Goal: Information Seeking & Learning: Learn about a topic

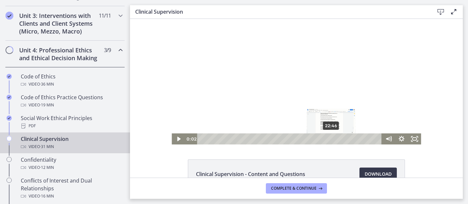
scroll to position [42, 0]
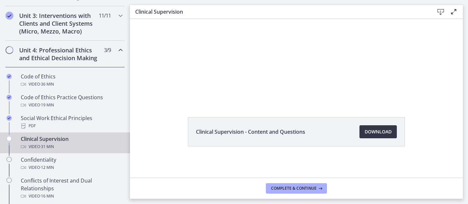
click at [377, 133] on span "Download Opens in a new window" at bounding box center [377, 132] width 27 height 8
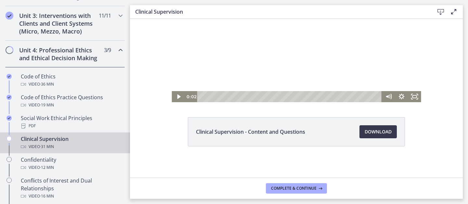
click at [245, 50] on div at bounding box center [295, 39] width 249 height 125
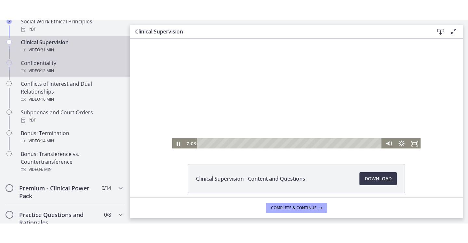
scroll to position [347, 0]
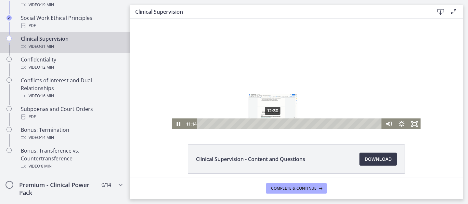
click at [273, 123] on div "12:30" at bounding box center [290, 123] width 177 height 11
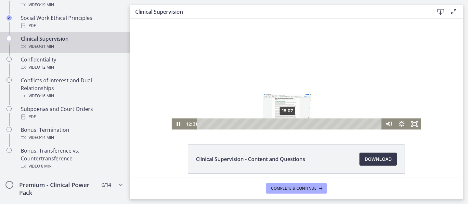
click at [288, 124] on div "15:07" at bounding box center [290, 123] width 177 height 11
click at [283, 123] on div "14:23" at bounding box center [290, 123] width 177 height 11
click at [280, 124] on div "13:42" at bounding box center [290, 123] width 177 height 11
click at [246, 78] on div at bounding box center [295, 66] width 249 height 125
click at [238, 75] on div at bounding box center [295, 66] width 249 height 125
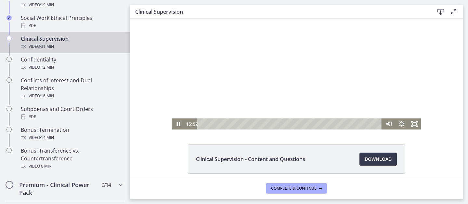
click at [255, 70] on div at bounding box center [295, 66] width 249 height 125
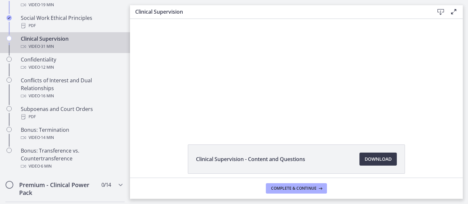
click at [255, 70] on div at bounding box center [295, 66] width 249 height 125
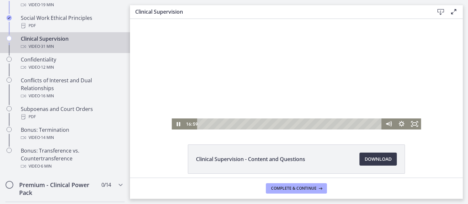
click at [268, 86] on div at bounding box center [295, 66] width 249 height 125
click at [313, 123] on div "19:31" at bounding box center [290, 123] width 177 height 11
click at [414, 123] on icon "Fullscreen" at bounding box center [414, 123] width 16 height 13
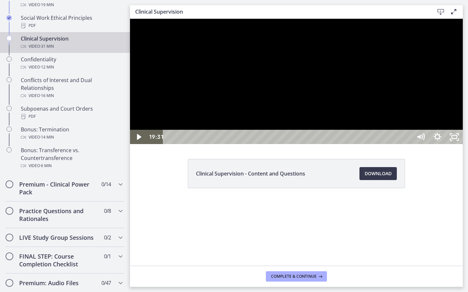
click at [404, 144] on div at bounding box center [296, 81] width 332 height 125
click at [396, 144] on div at bounding box center [296, 81] width 332 height 125
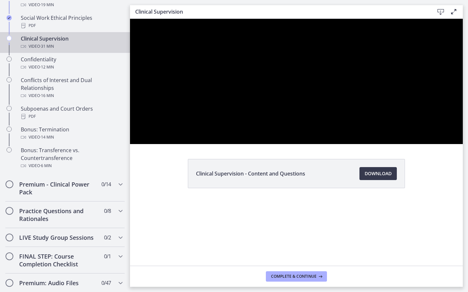
click at [393, 144] on div at bounding box center [296, 81] width 332 height 125
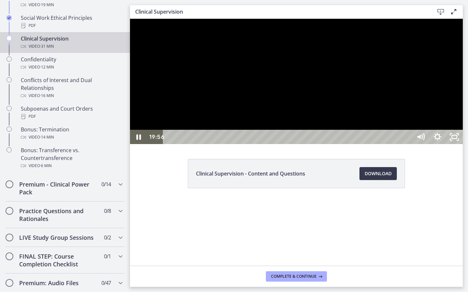
click at [340, 144] on div at bounding box center [296, 81] width 332 height 125
click at [367, 144] on div at bounding box center [296, 81] width 332 height 125
click at [358, 144] on div at bounding box center [296, 81] width 332 height 125
click at [307, 140] on div at bounding box center [296, 81] width 332 height 125
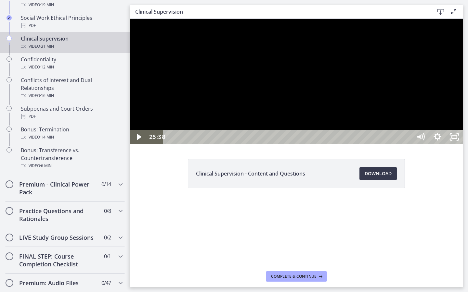
click at [312, 144] on div at bounding box center [296, 81] width 332 height 125
click at [438, 144] on div at bounding box center [296, 81] width 332 height 125
click at [407, 144] on div "30:38" at bounding box center [288, 137] width 238 height 14
click at [407, 144] on div "31:05" at bounding box center [288, 137] width 238 height 14
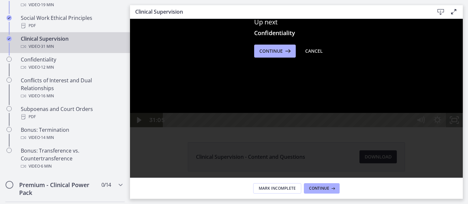
scroll to position [152, 0]
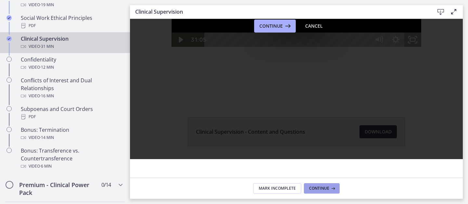
click at [320, 190] on span "Continue" at bounding box center [319, 187] width 20 height 5
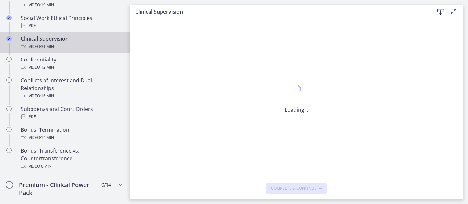
scroll to position [0, 0]
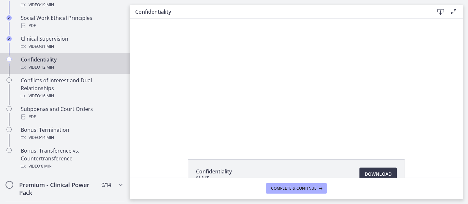
scroll to position [42, 0]
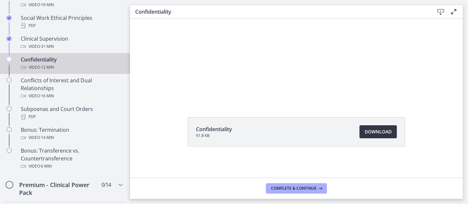
click at [366, 136] on link "Download Opens in a new window" at bounding box center [377, 131] width 37 height 13
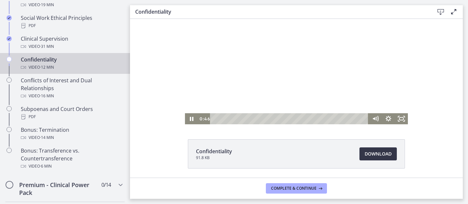
scroll to position [0, 0]
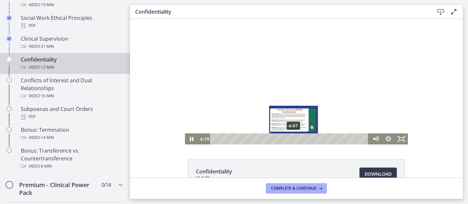
click at [293, 139] on div "6:07" at bounding box center [290, 138] width 151 height 11
click at [291, 139] on div "5:53" at bounding box center [290, 138] width 151 height 11
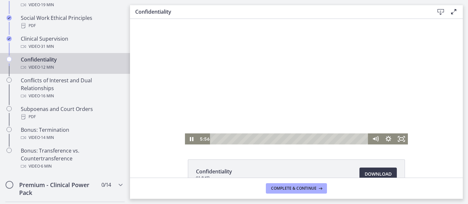
click at [339, 89] on div at bounding box center [296, 81] width 223 height 125
click at [326, 109] on div at bounding box center [296, 81] width 223 height 125
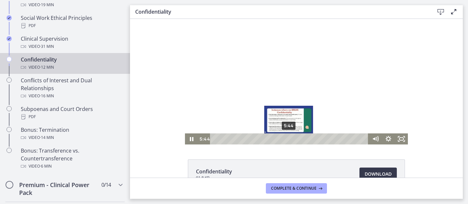
click at [289, 139] on div "5:44" at bounding box center [290, 138] width 151 height 11
click at [286, 139] on div "5:34" at bounding box center [290, 138] width 151 height 11
click at [284, 139] on div "5:24" at bounding box center [290, 138] width 151 height 11
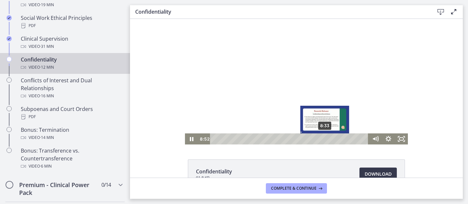
click at [325, 139] on div "8:33" at bounding box center [290, 138] width 151 height 11
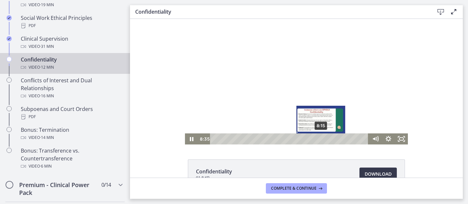
click at [321, 138] on div "8:15" at bounding box center [290, 138] width 151 height 11
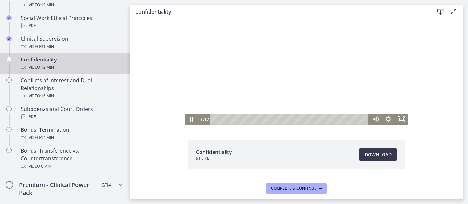
scroll to position [33, 0]
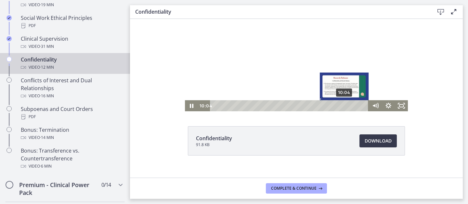
click at [344, 104] on div "10:04" at bounding box center [290, 105] width 151 height 11
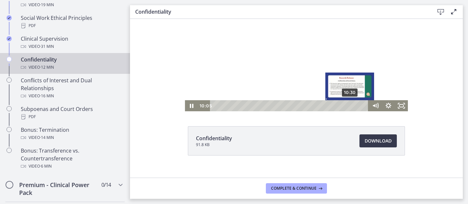
click at [350, 105] on div "10:30" at bounding box center [290, 105] width 151 height 11
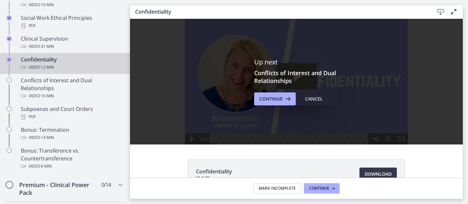
scroll to position [0, 0]
click at [268, 106] on div "Up next Conflicts of Interest and Dual Relationships Continue Cancel" at bounding box center [296, 81] width 332 height 125
click at [268, 100] on span "Continue" at bounding box center [270, 99] width 23 height 8
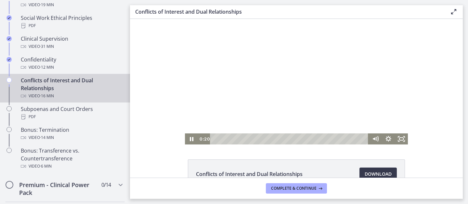
click at [322, 83] on div at bounding box center [296, 81] width 223 height 125
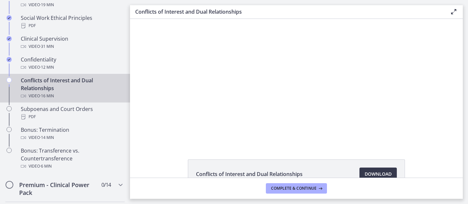
scroll to position [42, 0]
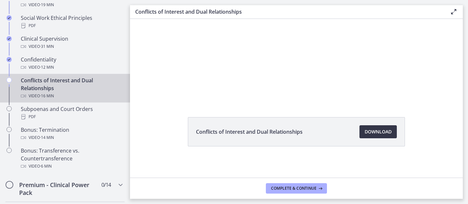
click at [378, 131] on span "Download Opens in a new window" at bounding box center [377, 132] width 27 height 8
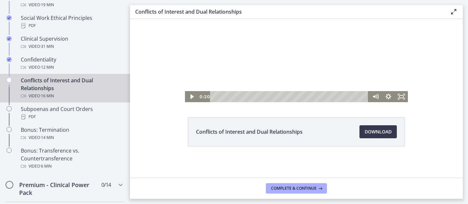
click at [276, 48] on div at bounding box center [296, 39] width 223 height 125
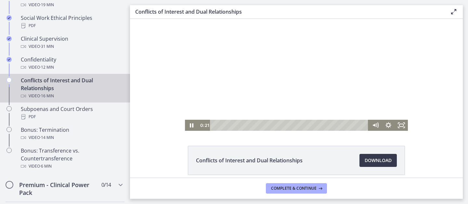
scroll to position [5, 0]
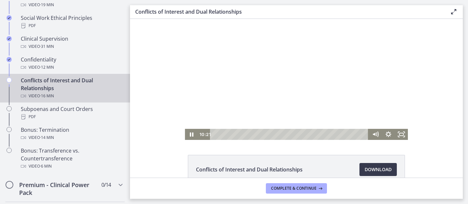
click at [285, 50] on div at bounding box center [296, 76] width 223 height 125
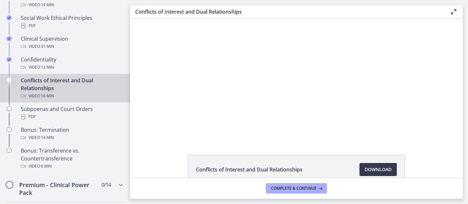
click at [285, 50] on div at bounding box center [296, 76] width 223 height 125
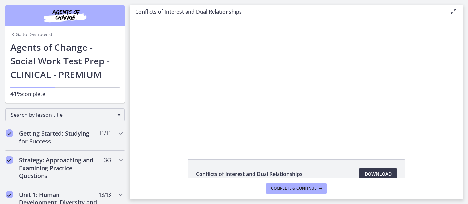
scroll to position [347, 0]
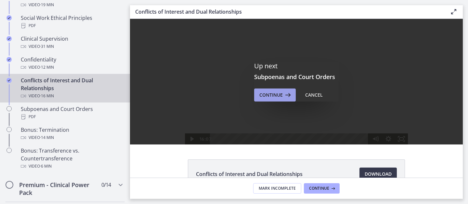
click at [273, 94] on span "Continue" at bounding box center [270, 95] width 23 height 8
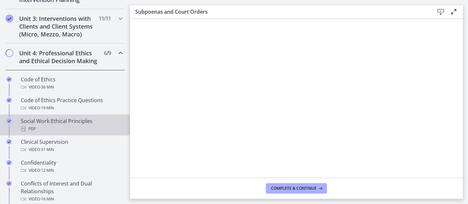
scroll to position [246, 0]
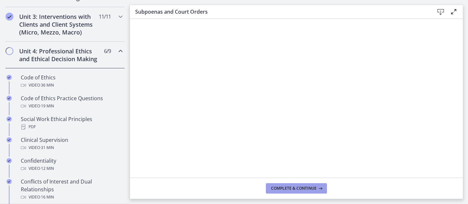
click at [290, 188] on span "Complete & continue" at bounding box center [293, 187] width 45 height 5
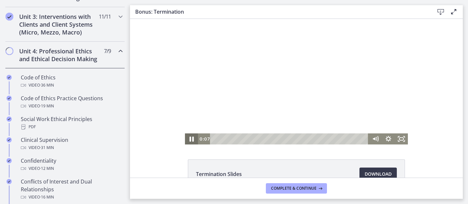
click at [191, 138] on icon "Pause" at bounding box center [191, 138] width 4 height 5
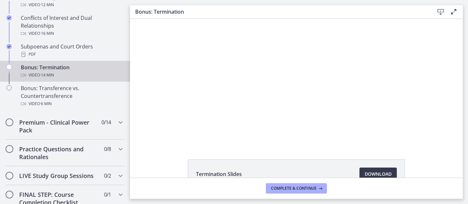
scroll to position [479, 0]
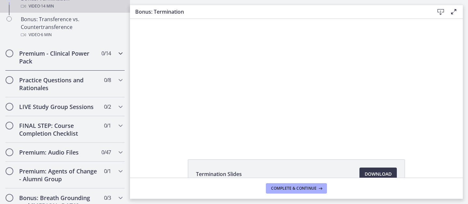
click at [119, 55] on icon "Chapters" at bounding box center [121, 53] width 8 height 8
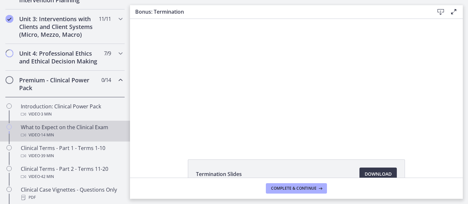
scroll to position [235, 0]
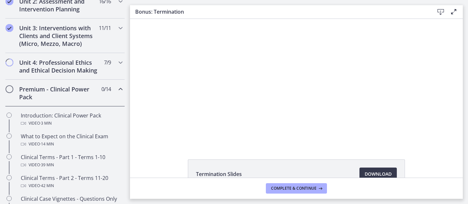
click at [117, 89] on icon "Chapters" at bounding box center [121, 89] width 8 height 8
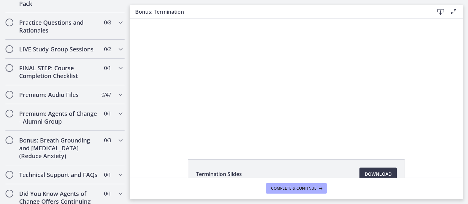
scroll to position [343, 0]
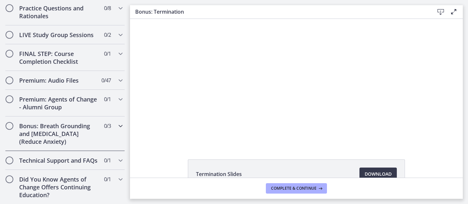
click at [104, 127] on span "0 / 3 Completed" at bounding box center [107, 126] width 7 height 8
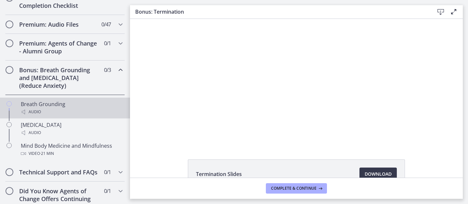
scroll to position [399, 0]
click at [67, 101] on div "Breath Grounding Audio" at bounding box center [71, 107] width 101 height 16
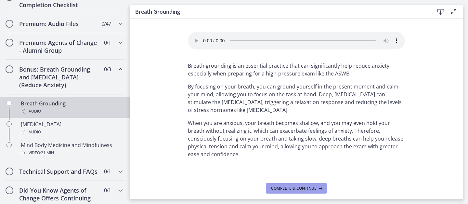
click at [276, 188] on span "Complete & continue" at bounding box center [293, 187] width 45 height 5
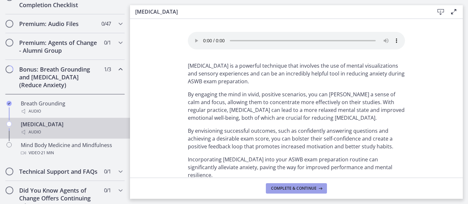
click at [281, 183] on button "Complete & continue" at bounding box center [296, 188] width 61 height 10
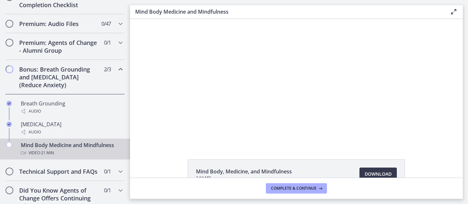
scroll to position [42, 0]
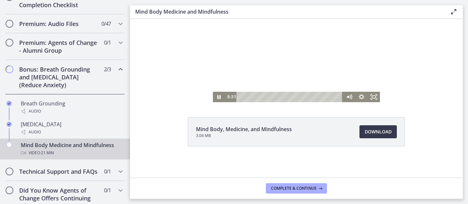
click at [284, 91] on div at bounding box center [296, 39] width 167 height 125
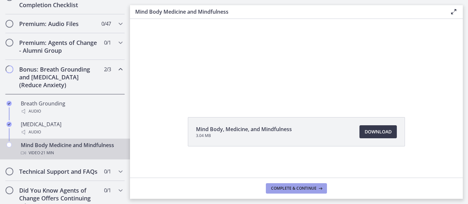
click at [272, 190] on span "Complete & continue" at bounding box center [293, 187] width 45 height 5
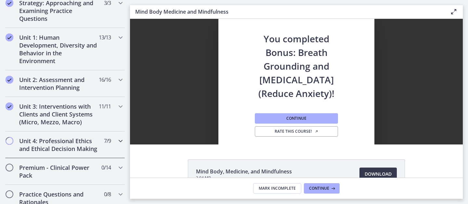
scroll to position [169, 0]
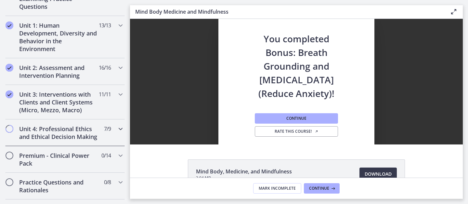
click at [74, 131] on h2 "Unit 4: Professional Ethics and Ethical Decision Making" at bounding box center [58, 133] width 79 height 16
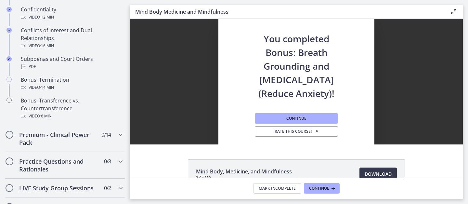
scroll to position [398, 0]
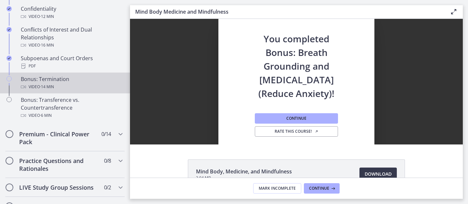
click at [77, 85] on div "Video · 14 min" at bounding box center [71, 87] width 101 height 8
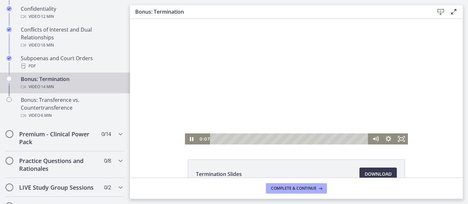
click at [248, 70] on div at bounding box center [296, 81] width 223 height 125
